Goal: Transaction & Acquisition: Purchase product/service

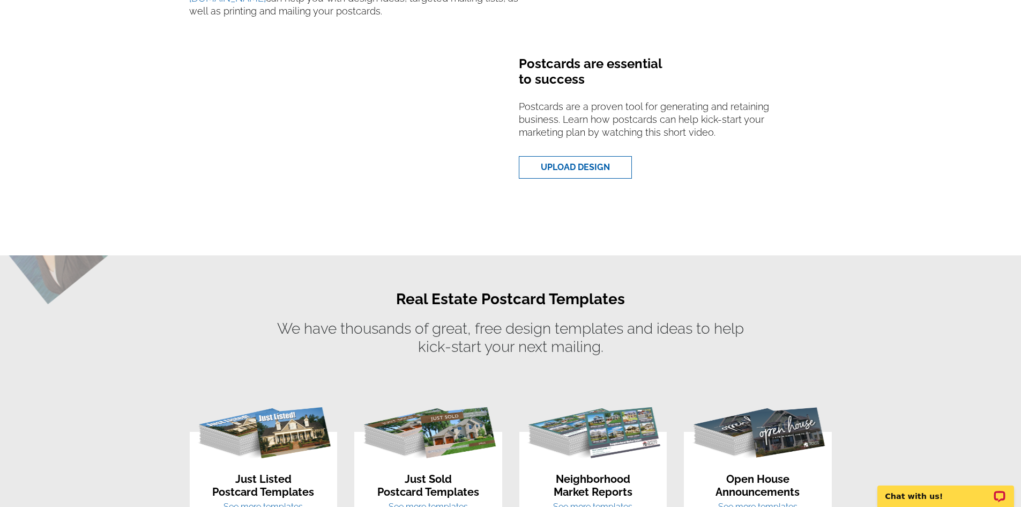
scroll to position [536, 0]
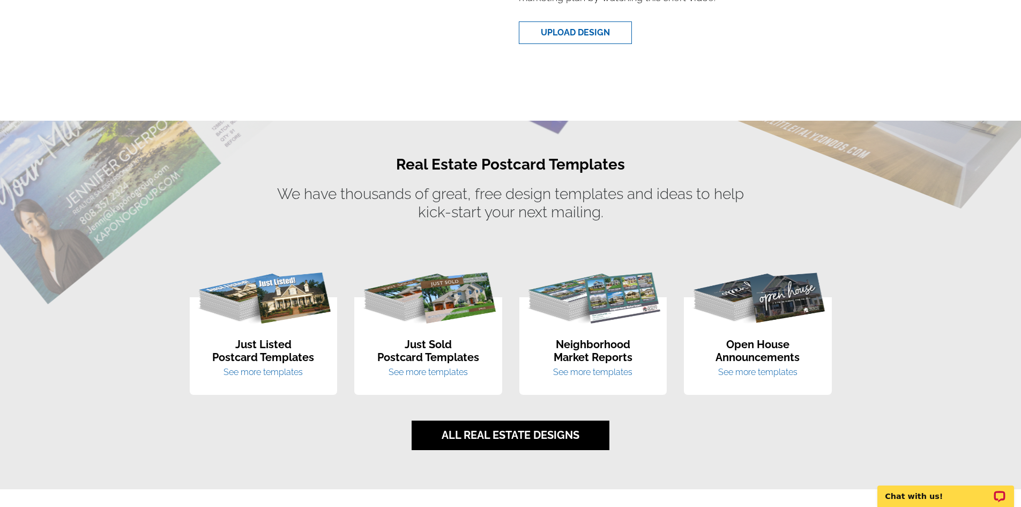
click at [598, 375] on link "See more templates" at bounding box center [592, 372] width 79 height 10
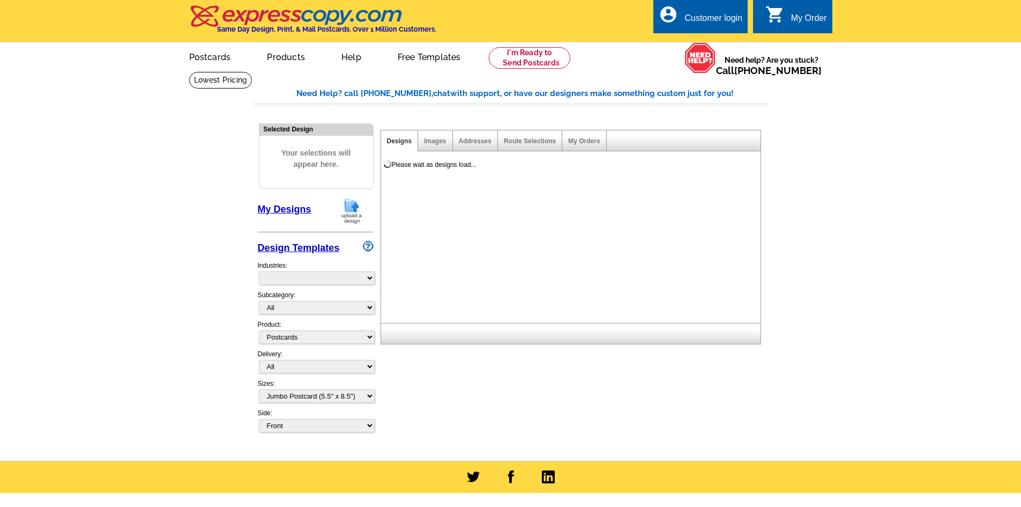
select select "1"
select select "2"
select select "785"
select select "791"
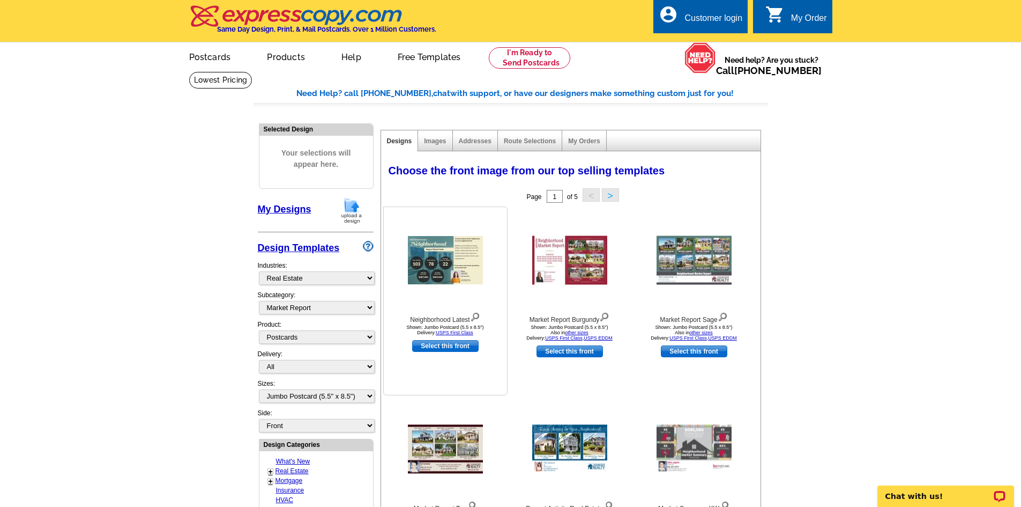
click at [478, 314] on img at bounding box center [475, 316] width 10 height 12
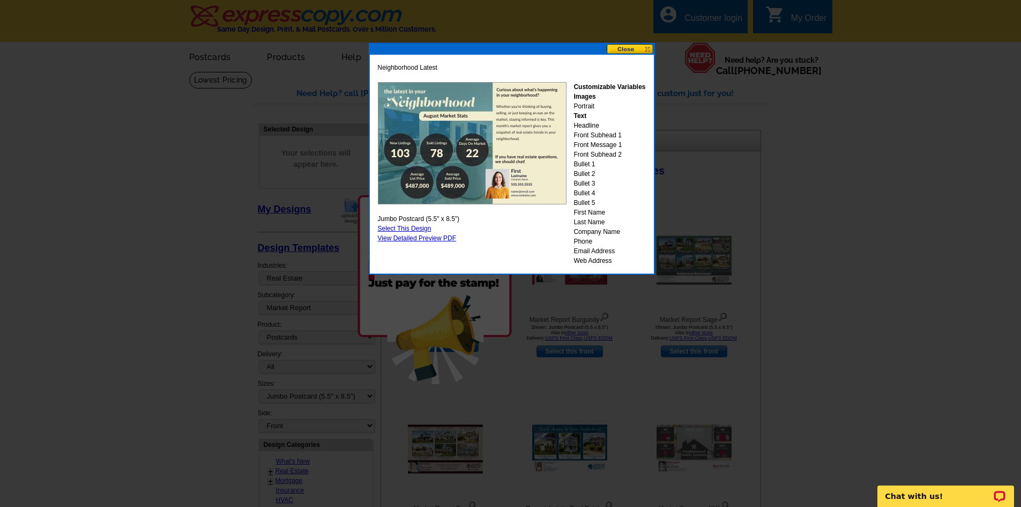
click at [632, 49] on button at bounding box center [630, 49] width 47 height 10
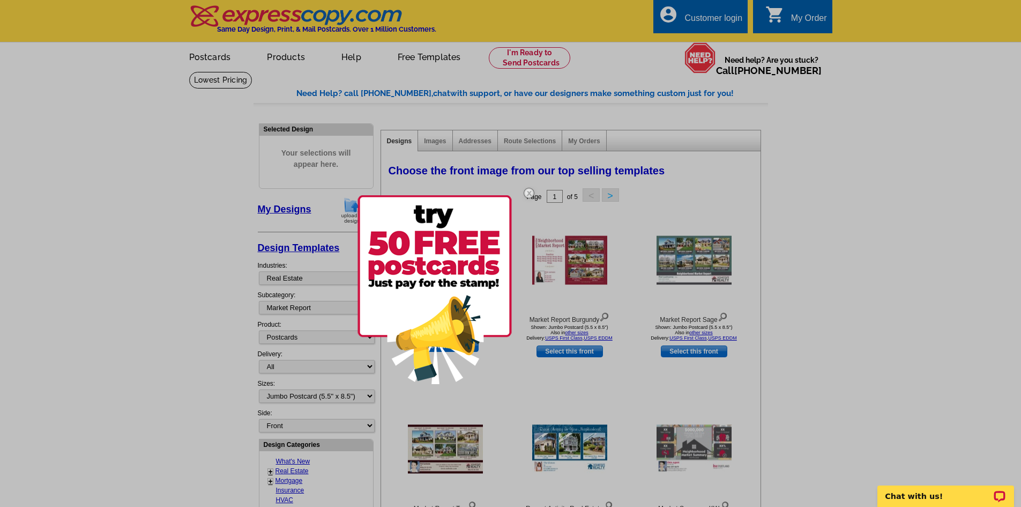
click at [528, 192] on img at bounding box center [529, 192] width 31 height 31
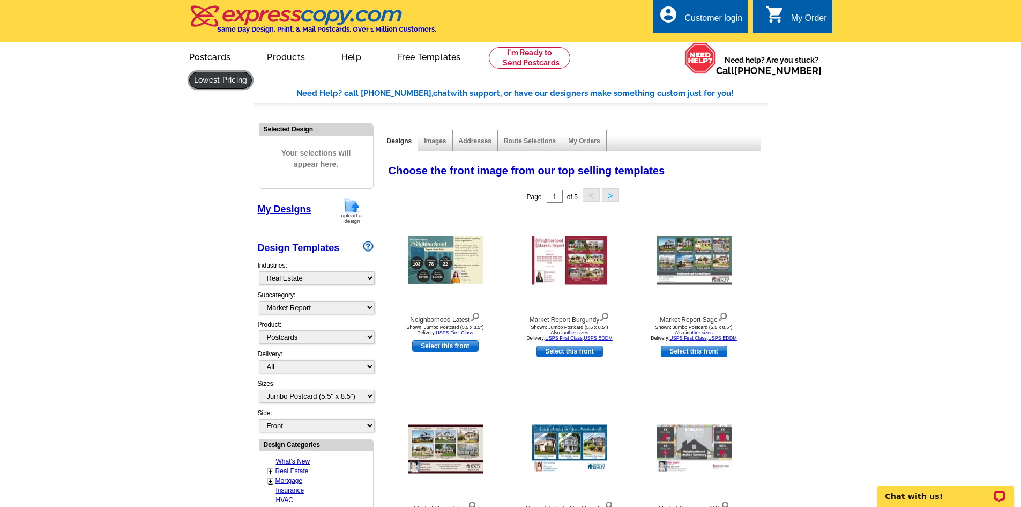
click at [253, 72] on link at bounding box center [220, 80] width 63 height 17
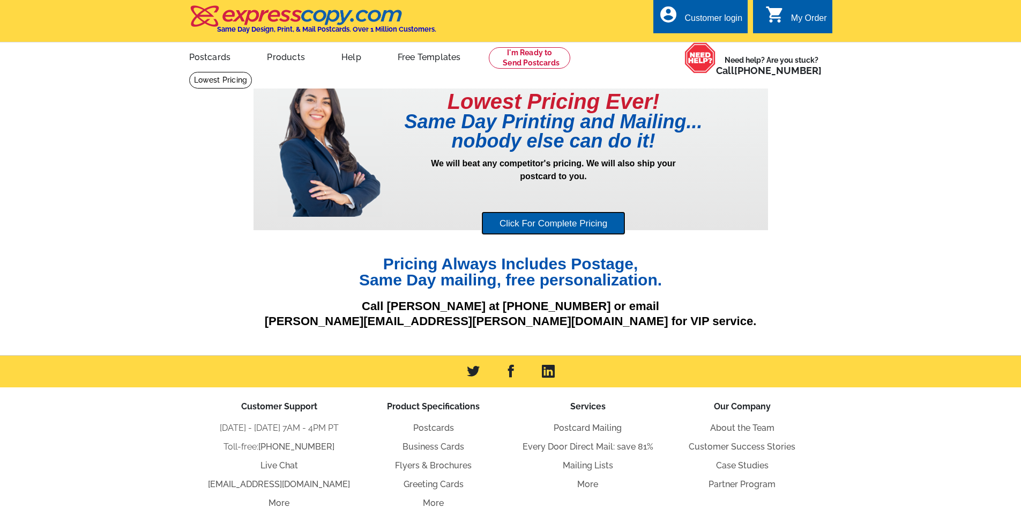
click at [555, 227] on link "Click For Complete Pricing" at bounding box center [553, 223] width 144 height 24
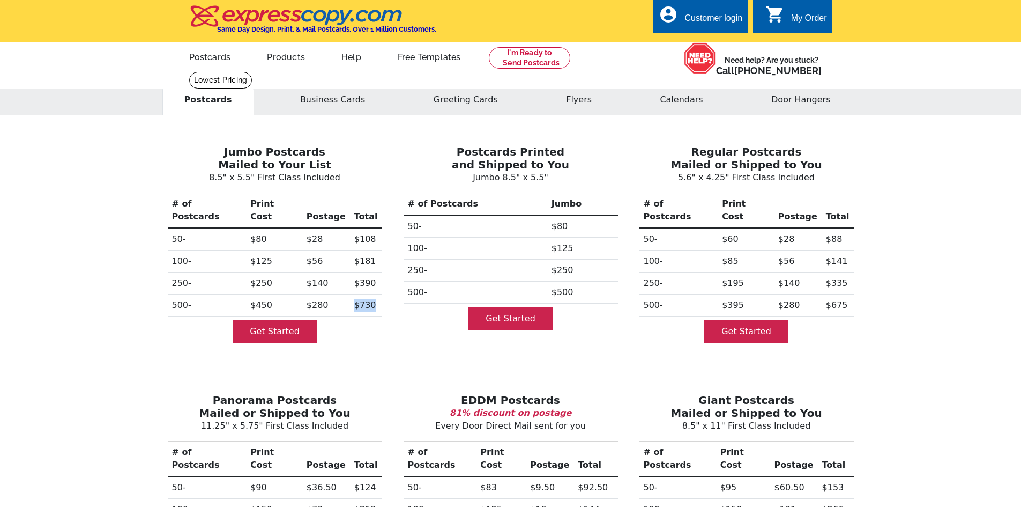
drag, startPoint x: 369, startPoint y: 294, endPoint x: 345, endPoint y: 296, distance: 24.7
click at [345, 296] on tr "500- $450 $280 $730" at bounding box center [275, 305] width 214 height 22
